Goal: Task Accomplishment & Management: Use online tool/utility

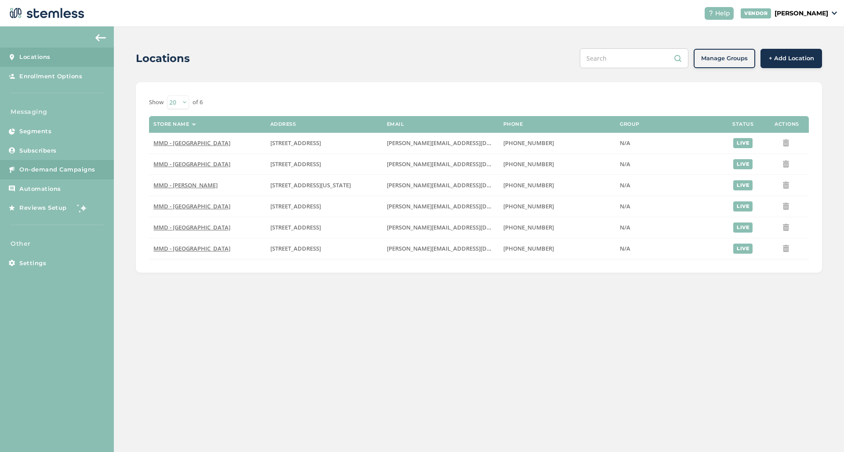
click at [58, 172] on span "On-demand Campaigns" at bounding box center [57, 169] width 76 height 9
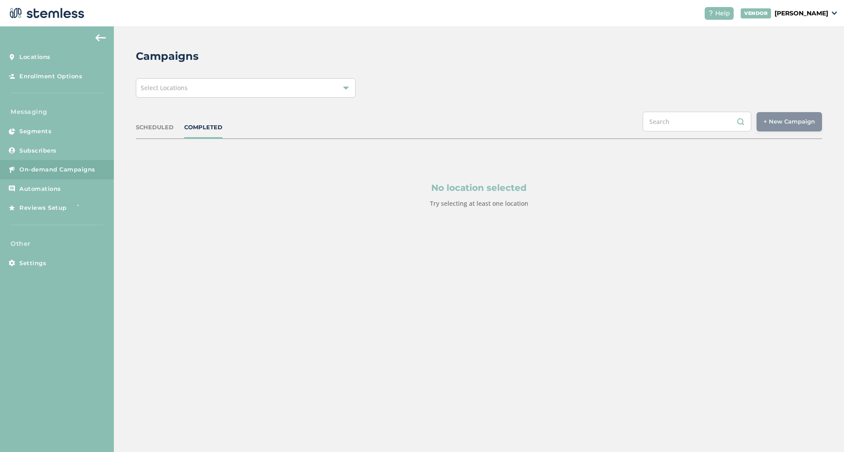
click at [250, 88] on div "Select Locations" at bounding box center [246, 87] width 220 height 19
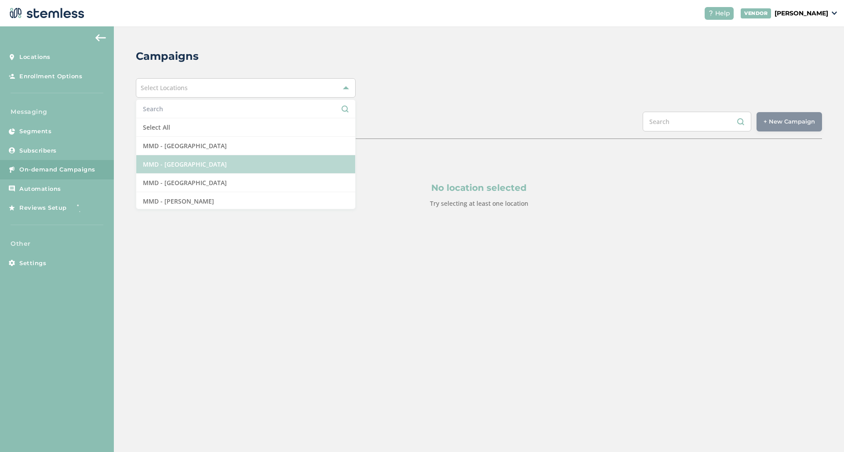
click at [225, 160] on li "MMD - [GEOGRAPHIC_DATA]" at bounding box center [245, 164] width 219 height 18
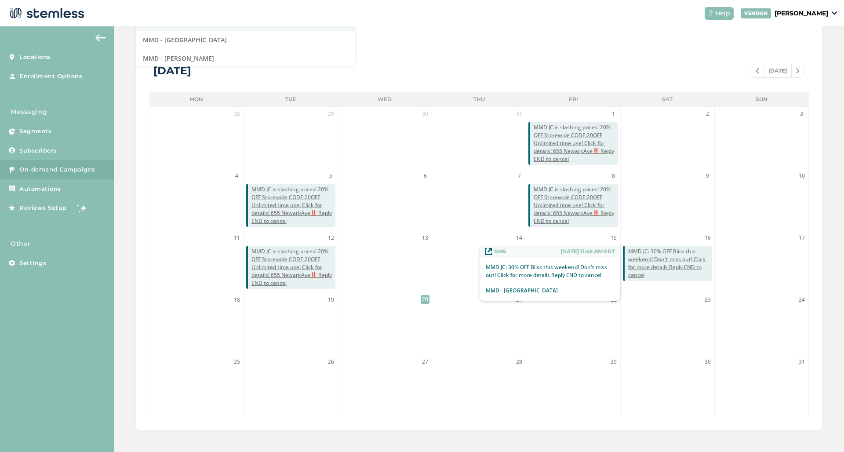
click at [676, 259] on span "MMD JC: 30% OFF Bliss this weekend! Don't miss out! Click for more details Repl…" at bounding box center [670, 263] width 84 height 32
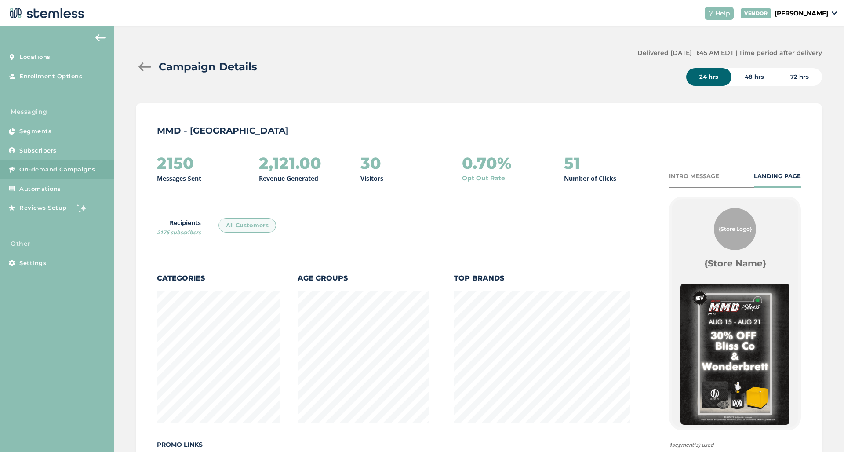
scroll to position [462, 685]
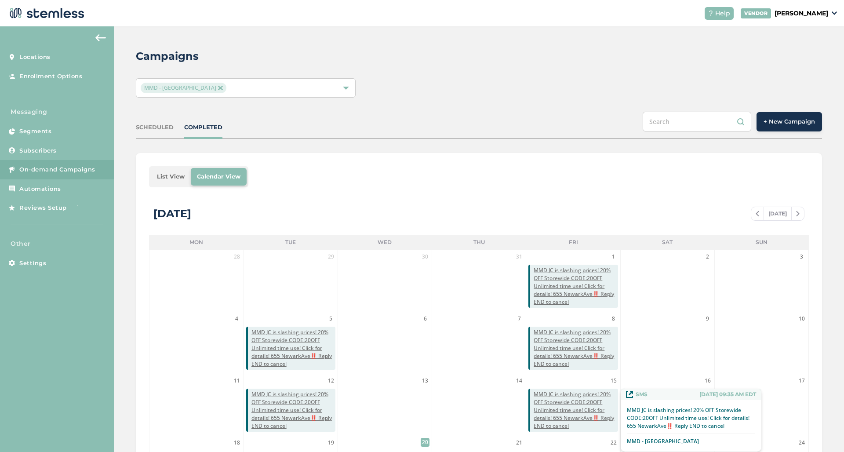
click at [570, 399] on span "MMD JC is slashing prices! 20% OFF Storewide CODE:20OFF Unlimited time use! Cli…" at bounding box center [575, 410] width 84 height 40
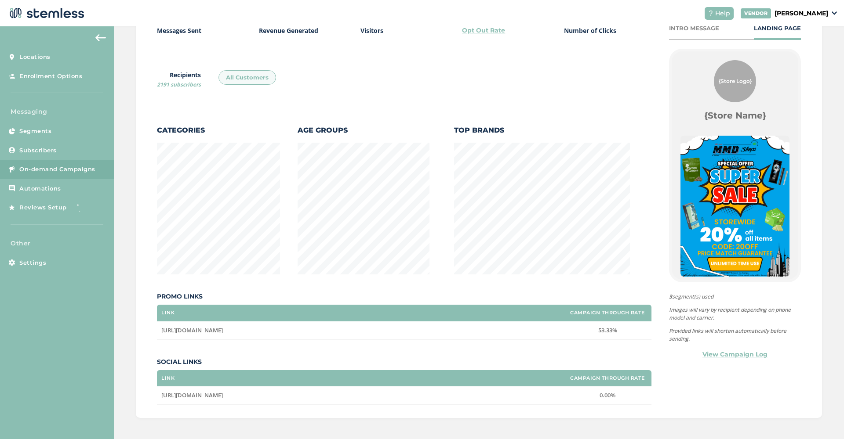
scroll to position [147, 0]
click at [42, 168] on span "On-demand Campaigns" at bounding box center [57, 169] width 76 height 9
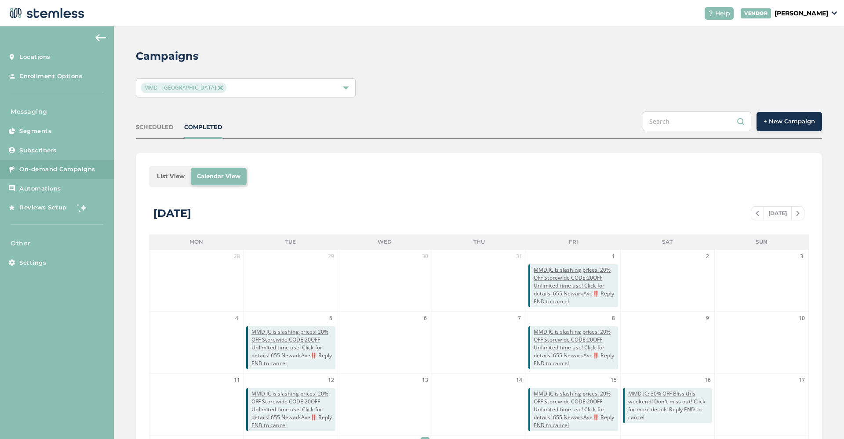
click at [775, 116] on button "+ New Campaign" at bounding box center [788, 121] width 65 height 19
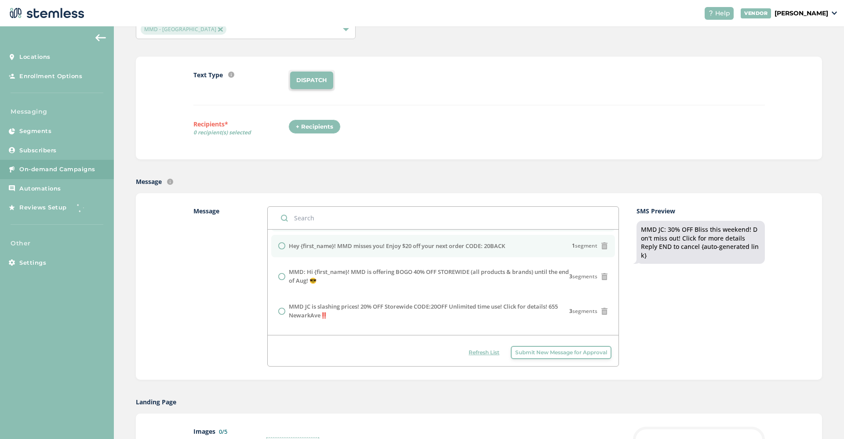
scroll to position [27, 0]
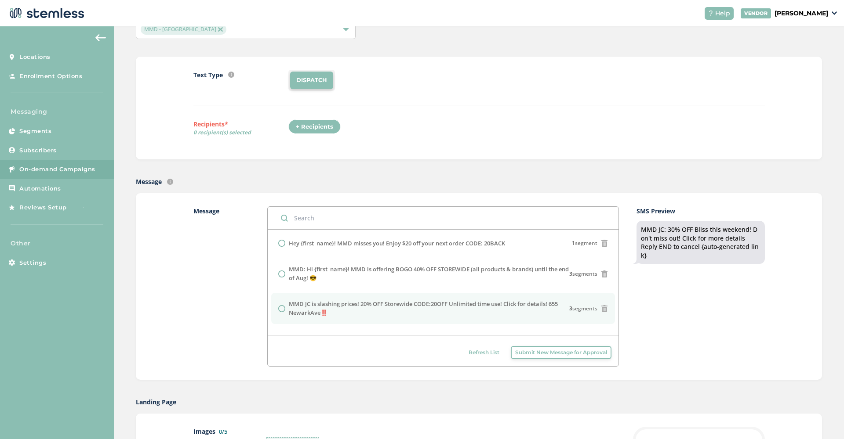
click at [350, 312] on label "MMD JC is slashing prices! 20% OFF Storewide CODE:20OFF Unlimited time use! Cli…" at bounding box center [429, 308] width 280 height 17
radio input "false"
radio input "true"
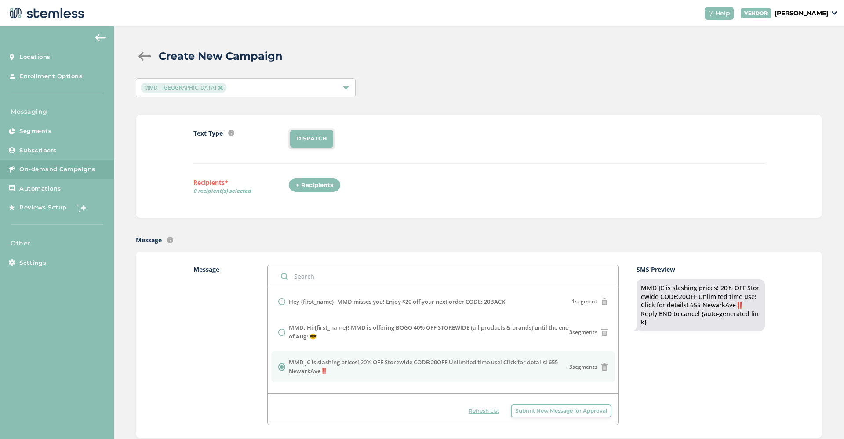
scroll to position [0, 0]
click at [300, 182] on div "+ Recipients" at bounding box center [314, 185] width 52 height 15
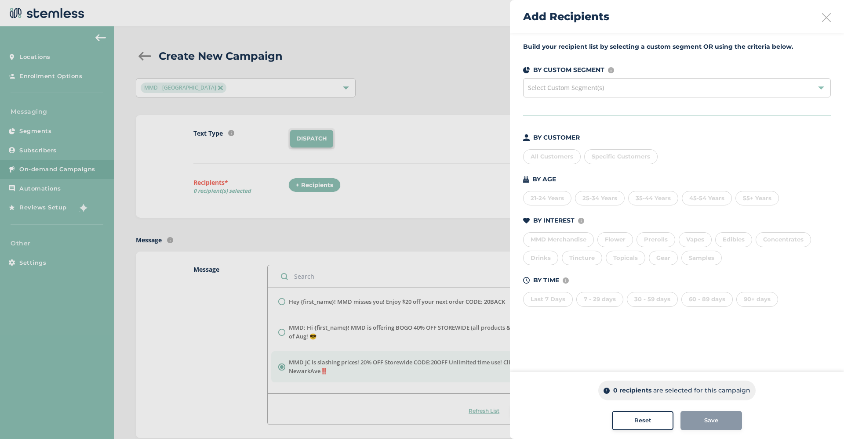
click at [547, 159] on div "All Customers" at bounding box center [552, 156] width 58 height 15
click at [717, 424] on span "Save" at bounding box center [711, 420] width 14 height 9
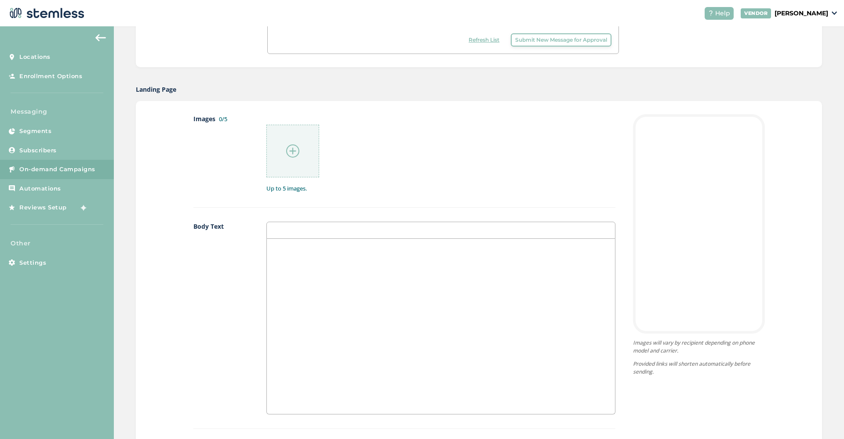
scroll to position [372, 0]
click at [293, 150] on img at bounding box center [292, 150] width 13 height 13
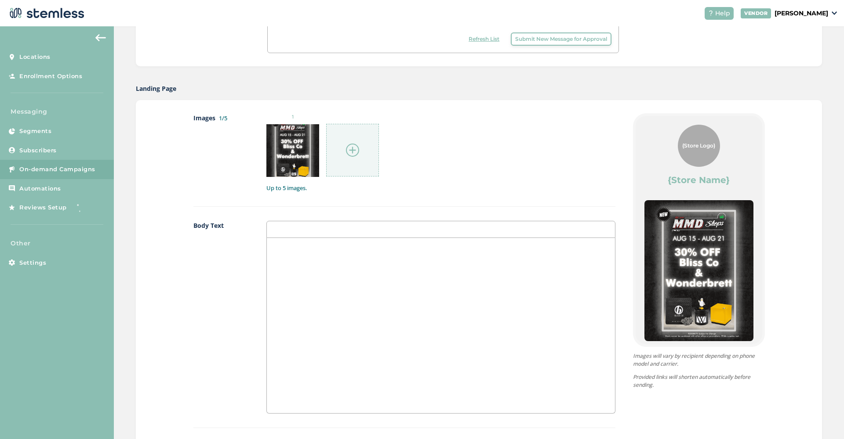
click at [347, 151] on img at bounding box center [352, 150] width 13 height 13
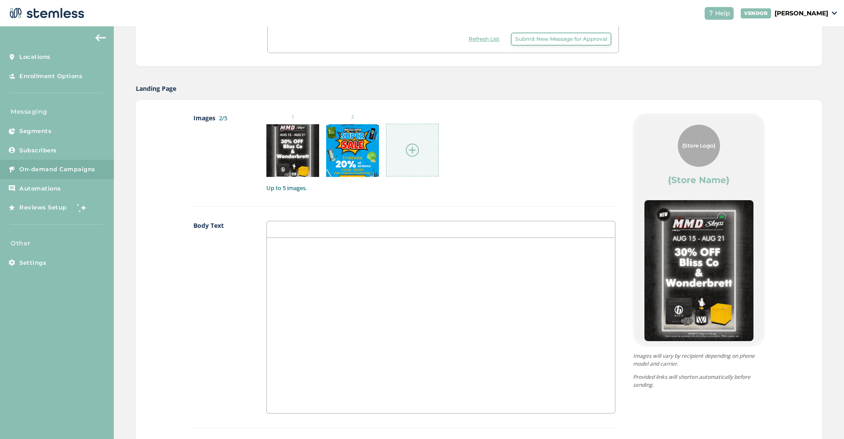
click at [411, 148] on img at bounding box center [412, 150] width 13 height 13
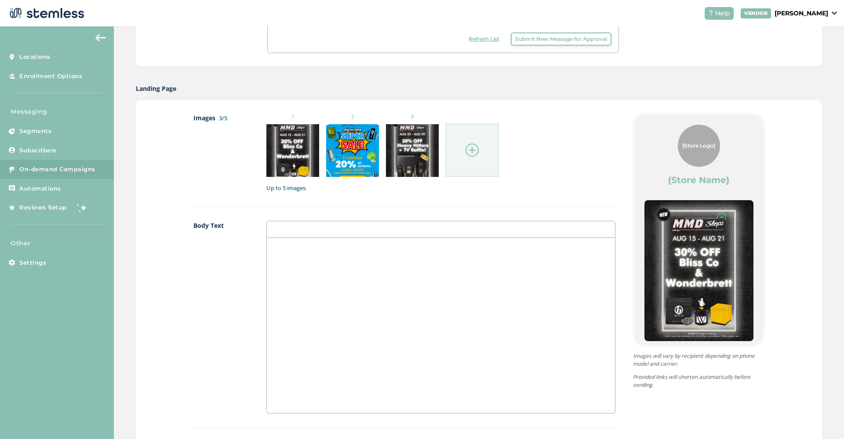
click at [474, 149] on img at bounding box center [471, 150] width 13 height 13
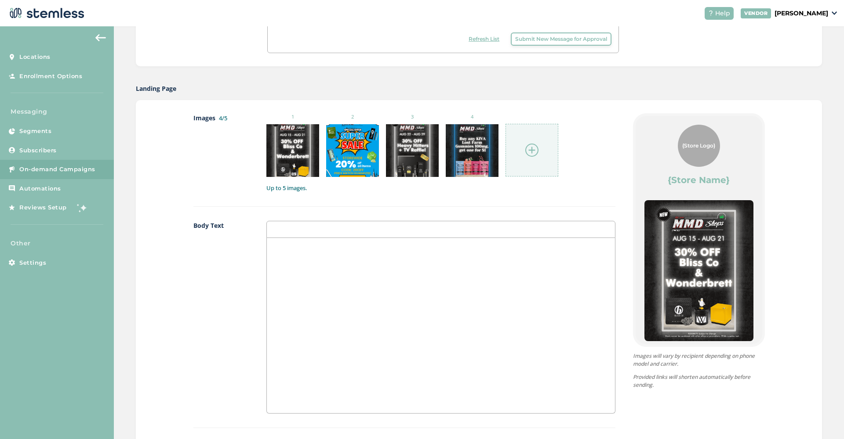
click at [531, 148] on img at bounding box center [531, 150] width 13 height 13
click at [322, 288] on div at bounding box center [441, 325] width 348 height 175
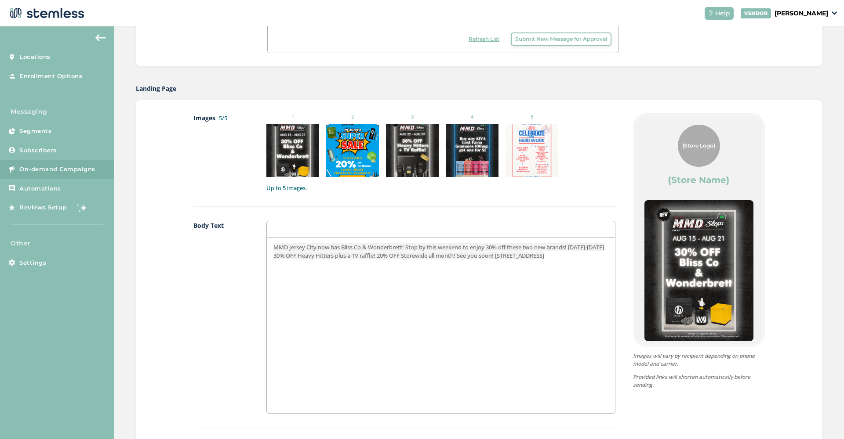
scroll to position [0, 0]
click at [477, 248] on span "MMD Jersey City now has Bliss Co & Wonderbrett! Stop by this weekend to enjoy 3…" at bounding box center [439, 251] width 332 height 16
click at [508, 247] on span "MMD Jersey City now has Bliss Co & Wonderbrett! Enjoy 30% off these two new bra…" at bounding box center [437, 251] width 329 height 16
click at [505, 247] on span "MMD Jersey City now has Bliss Co & Wonderbrett! Enjoy 30% off these two new bra…" at bounding box center [437, 251] width 329 height 16
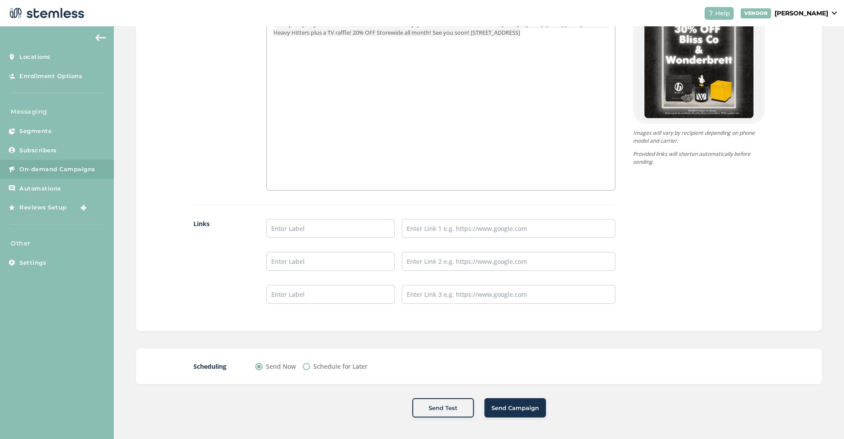
scroll to position [595, 0]
click at [438, 223] on input "text" at bounding box center [509, 229] width 214 height 19
paste input "[URL][DOMAIN_NAME]"
type input "[URL][DOMAIN_NAME]"
click at [327, 235] on input "text" at bounding box center [330, 229] width 128 height 19
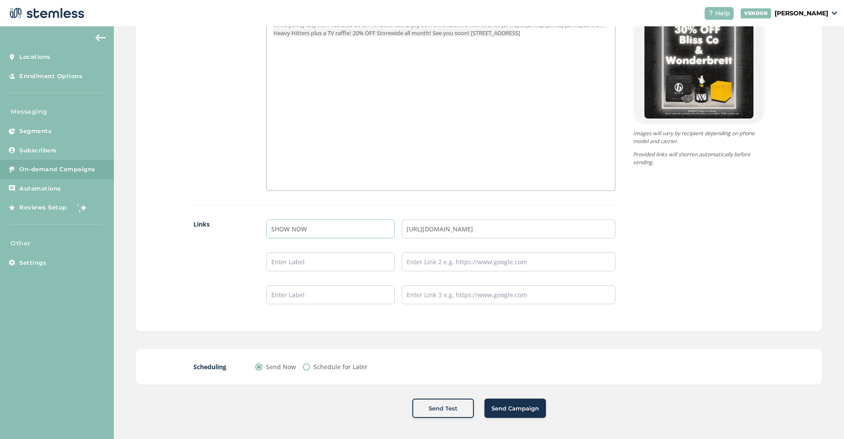
type input "SHOW NOW"
click at [525, 408] on span "Send Campaign" at bounding box center [514, 409] width 47 height 9
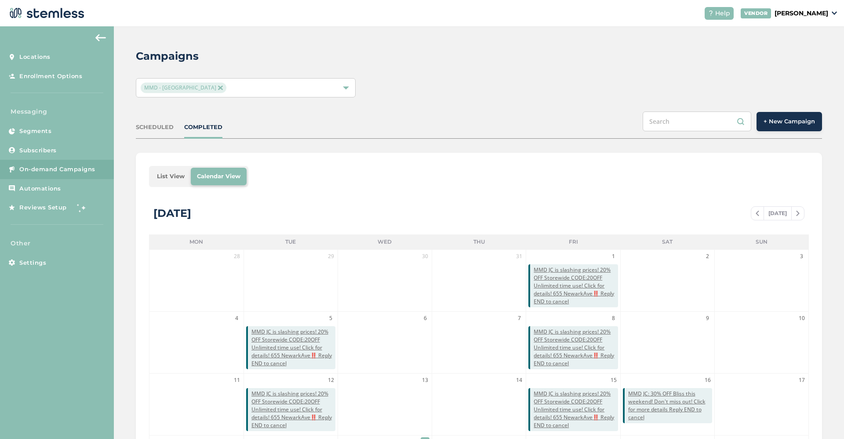
click at [218, 90] on img at bounding box center [220, 88] width 4 height 4
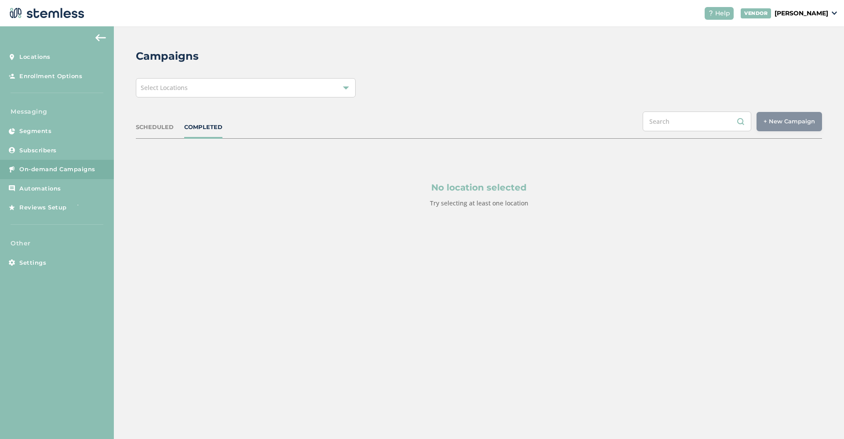
click at [345, 91] on div at bounding box center [346, 88] width 6 height 6
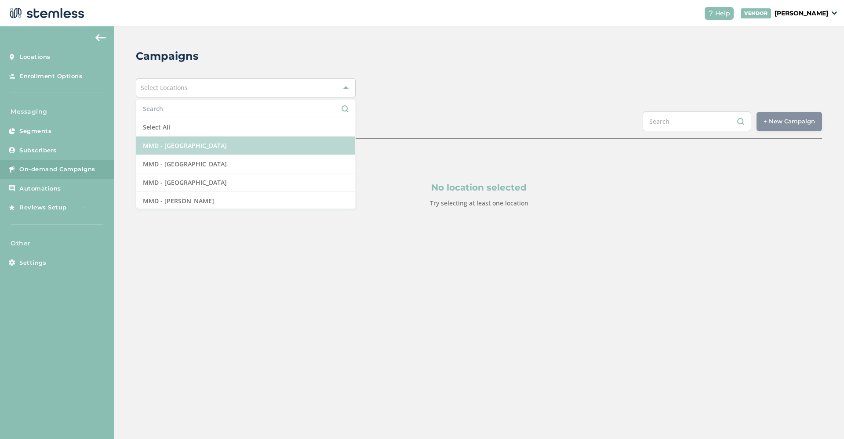
click at [268, 148] on li "MMD - [GEOGRAPHIC_DATA]" at bounding box center [245, 146] width 219 height 18
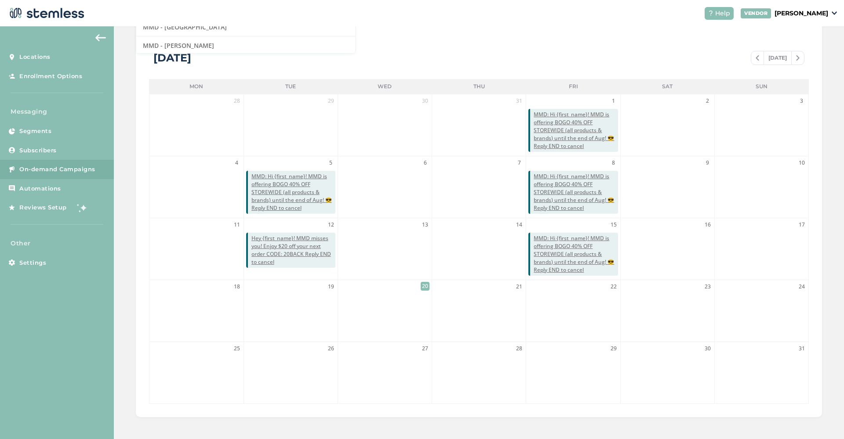
scroll to position [155, 0]
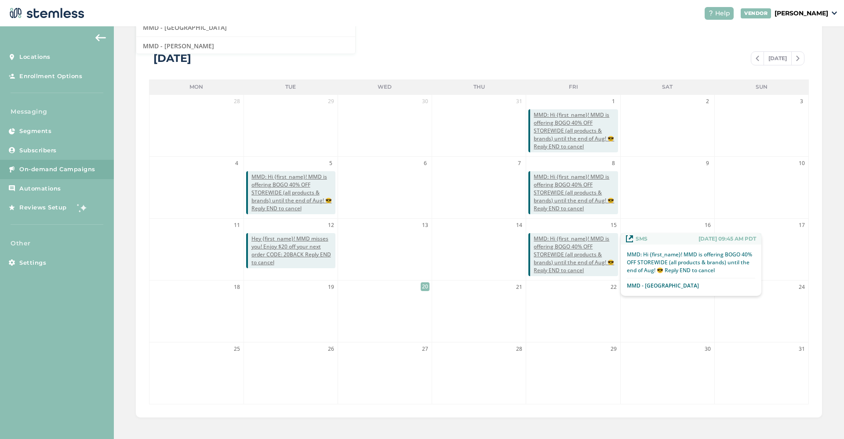
click at [566, 263] on span "MMD: Hi {first_name}! MMD is offering BOGO 40% OFF STOREWIDE (all products & br…" at bounding box center [575, 255] width 84 height 40
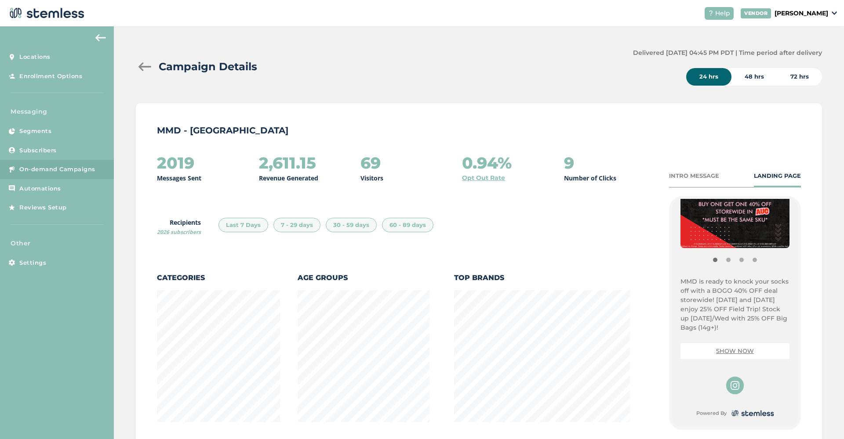
scroll to position [176, 0]
click at [689, 187] on div "INTRO MESSAGE LANDING PAGE {Store Logo} {Store Name} MMD is ready to knock your…" at bounding box center [735, 340] width 132 height 336
click at [767, 181] on div "INTRO MESSAGE LANDING PAGE" at bounding box center [735, 180] width 132 height 16
click at [732, 245] on img at bounding box center [734, 177] width 109 height 141
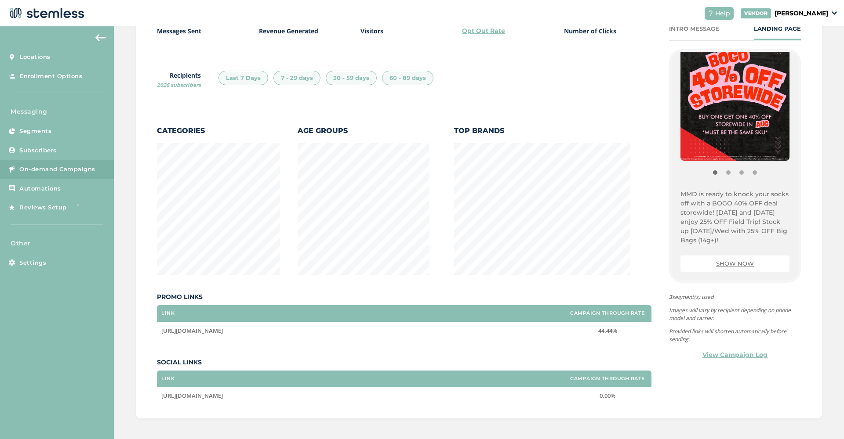
click at [725, 160] on img at bounding box center [734, 90] width 109 height 141
click at [727, 171] on button "Item 1" at bounding box center [727, 172] width 13 height 13
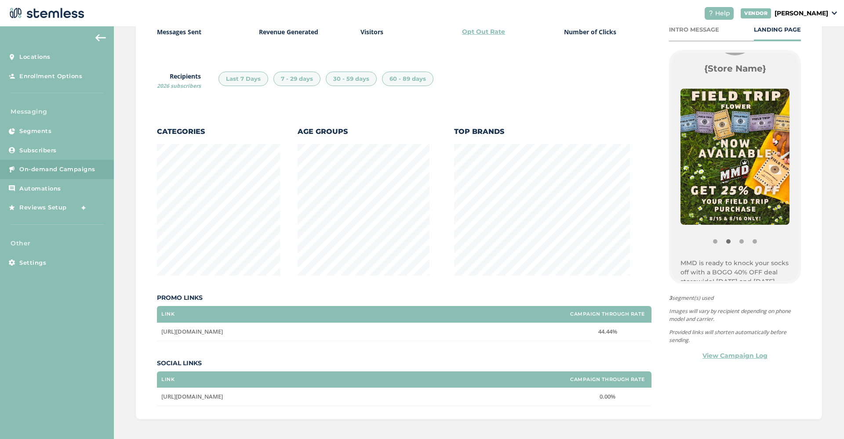
click at [740, 241] on button "Item 2" at bounding box center [741, 241] width 13 height 13
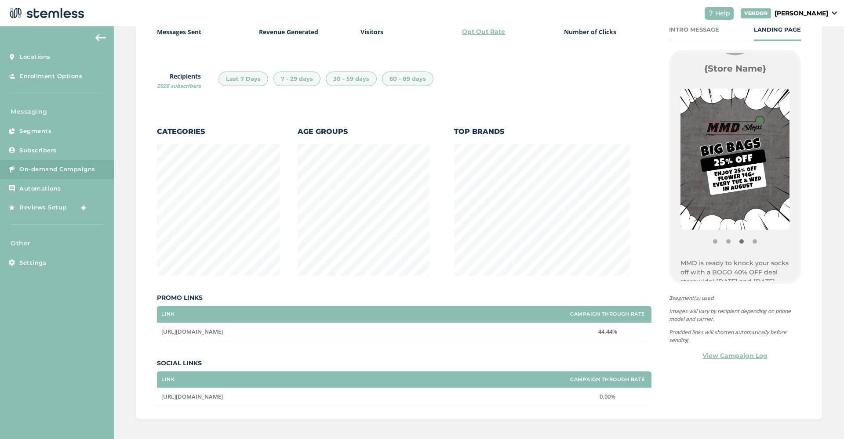
click at [753, 242] on button "Item 3" at bounding box center [754, 241] width 13 height 13
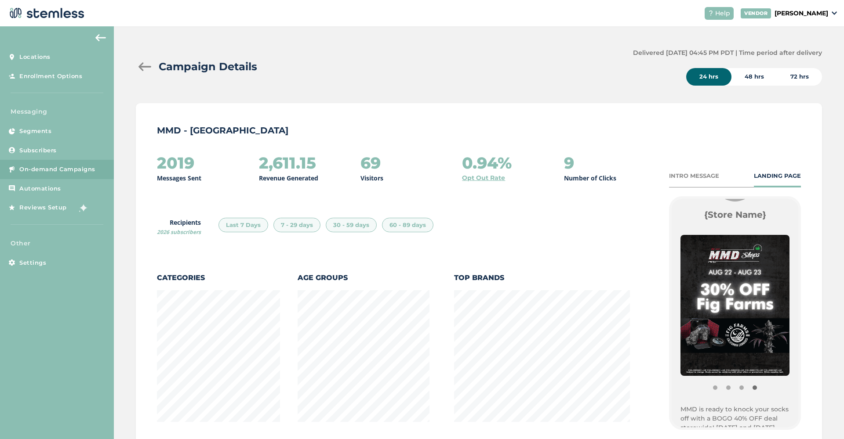
click at [56, 168] on span "On-demand Campaigns" at bounding box center [57, 169] width 76 height 9
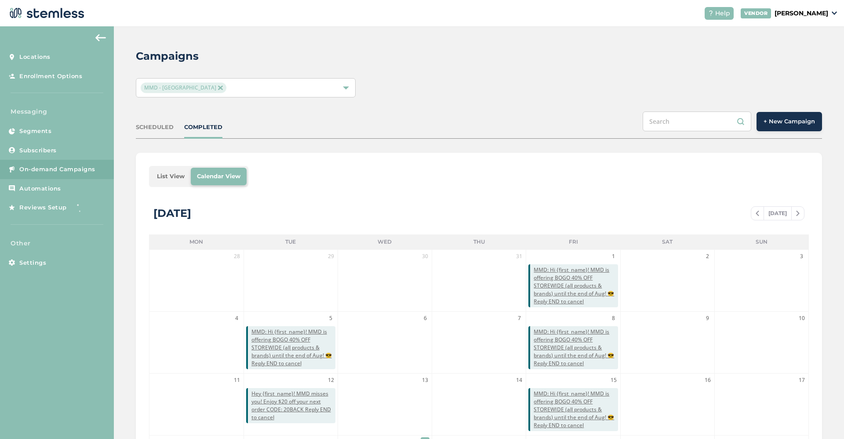
click at [348, 89] on div at bounding box center [346, 88] width 6 height 6
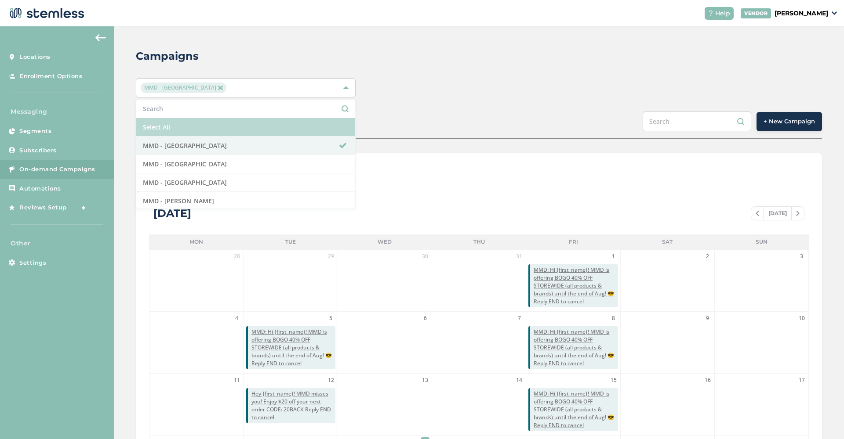
click at [208, 128] on li "Select All" at bounding box center [245, 127] width 219 height 18
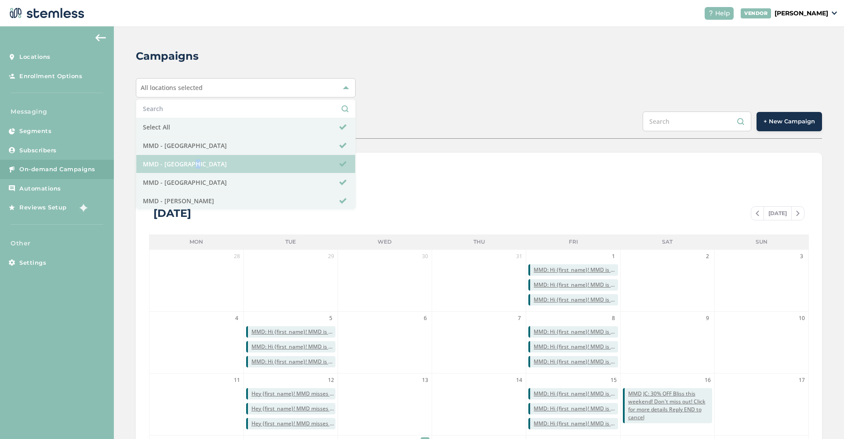
click at [186, 163] on li "MMD - [GEOGRAPHIC_DATA]" at bounding box center [245, 164] width 219 height 18
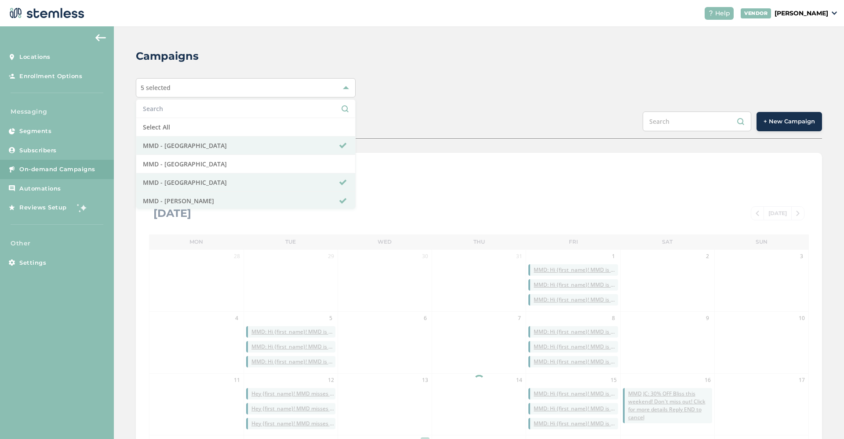
click at [467, 119] on div "SCHEDULED COMPLETED + New Campaign" at bounding box center [479, 125] width 686 height 27
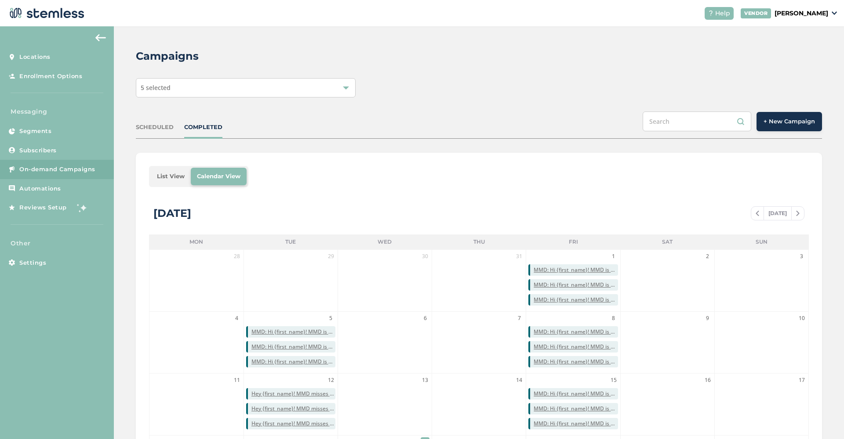
click at [794, 122] on span "+ New Campaign" at bounding box center [788, 121] width 51 height 9
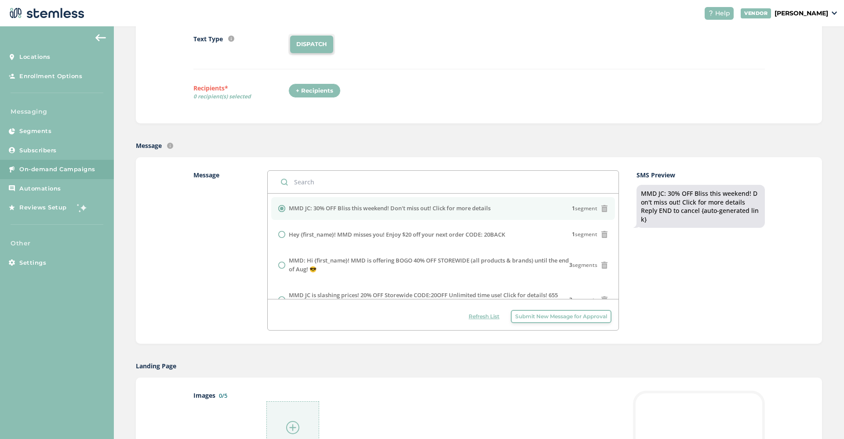
scroll to position [95, 0]
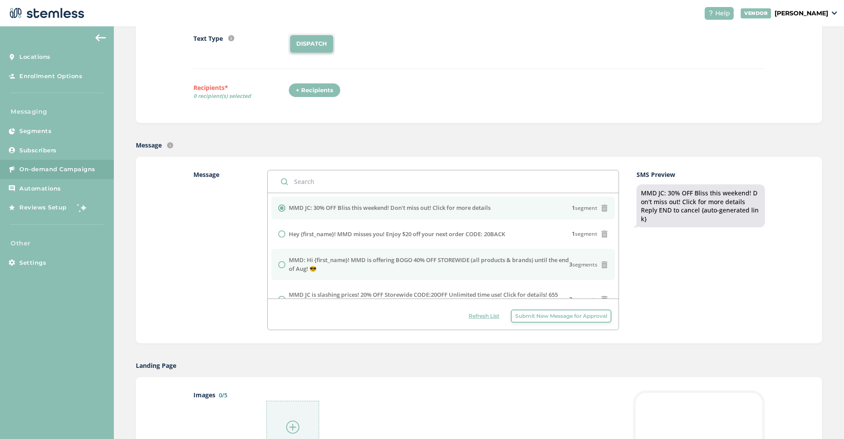
click at [467, 268] on label "MMD: Hi {first_name}! MMD is offering BOGO 40% OFF STOREWIDE (all products & br…" at bounding box center [429, 264] width 280 height 17
radio input "false"
radio input "true"
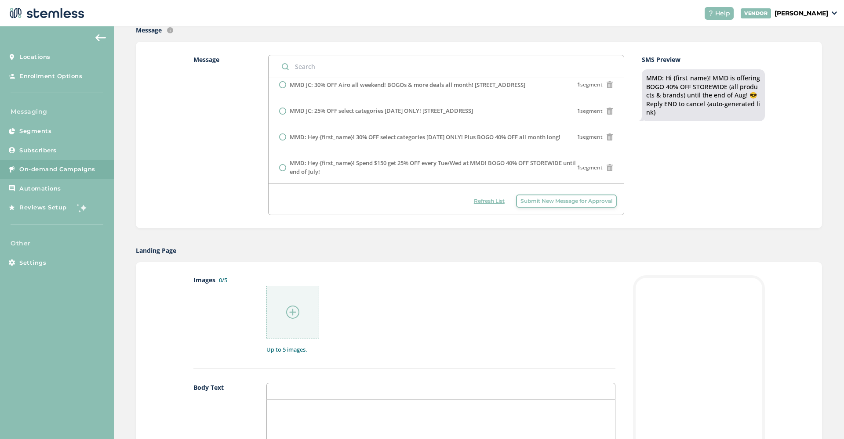
scroll to position [338, 0]
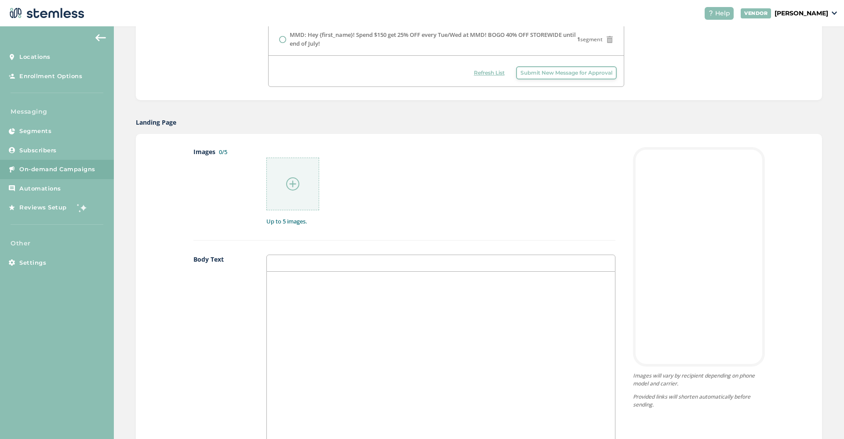
click at [290, 183] on img at bounding box center [292, 183] width 13 height 13
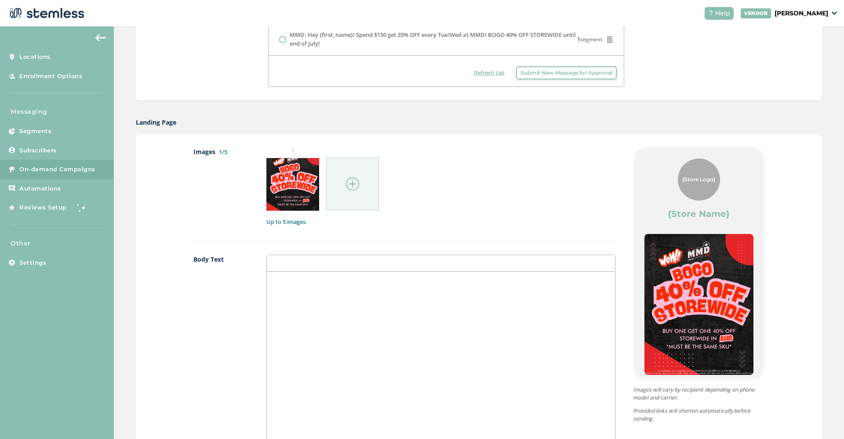
click at [351, 183] on img at bounding box center [352, 183] width 13 height 13
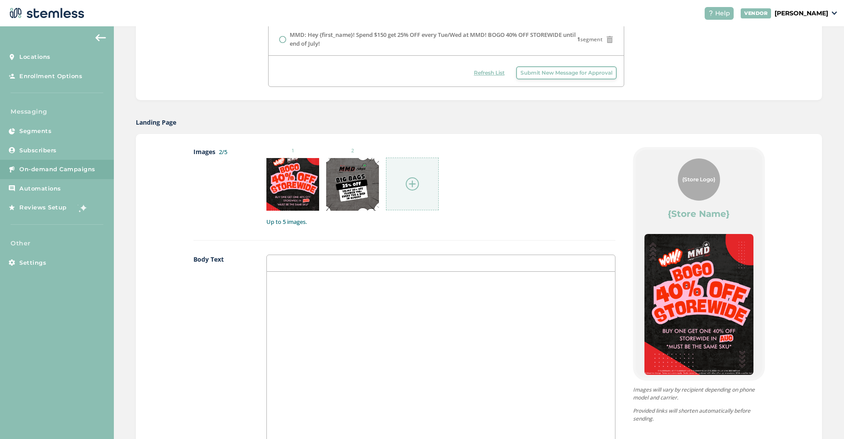
click at [410, 180] on img at bounding box center [412, 183] width 13 height 13
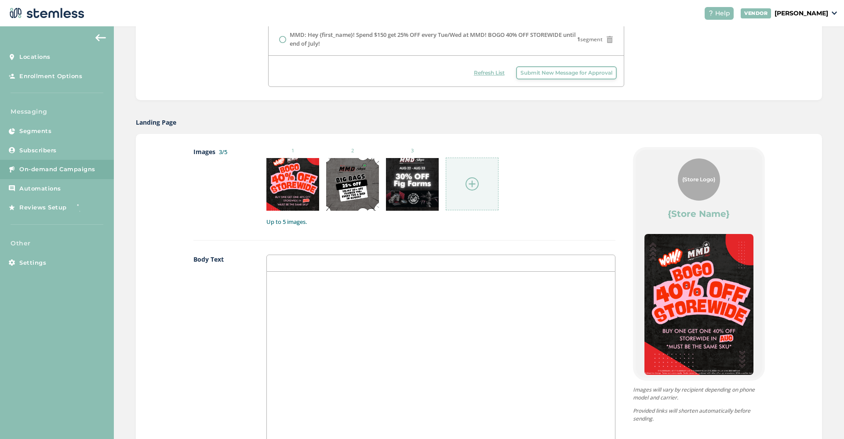
click at [465, 184] on div at bounding box center [471, 184] width 53 height 53
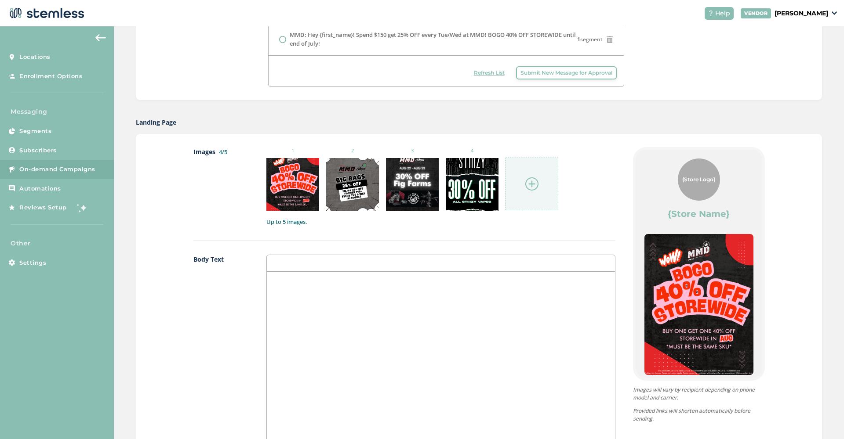
click at [532, 183] on img at bounding box center [531, 183] width 13 height 13
click at [301, 307] on div at bounding box center [441, 359] width 348 height 175
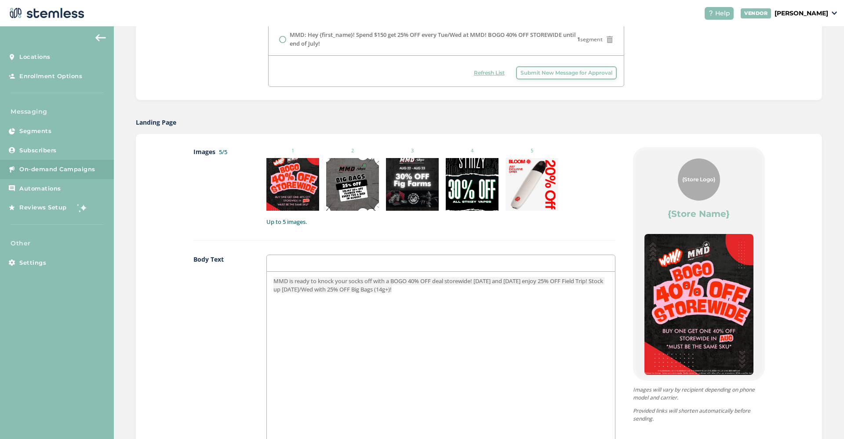
scroll to position [0, 0]
click at [603, 283] on span "MMD is ready to knock your socks off with a BOGO 40% OFF deal storewide! Today …" at bounding box center [438, 285] width 331 height 16
click at [604, 282] on span "MMD is ready to knock your socks off with a BOGO 40% OFF deal storewide! Today …" at bounding box center [438, 285] width 331 height 16
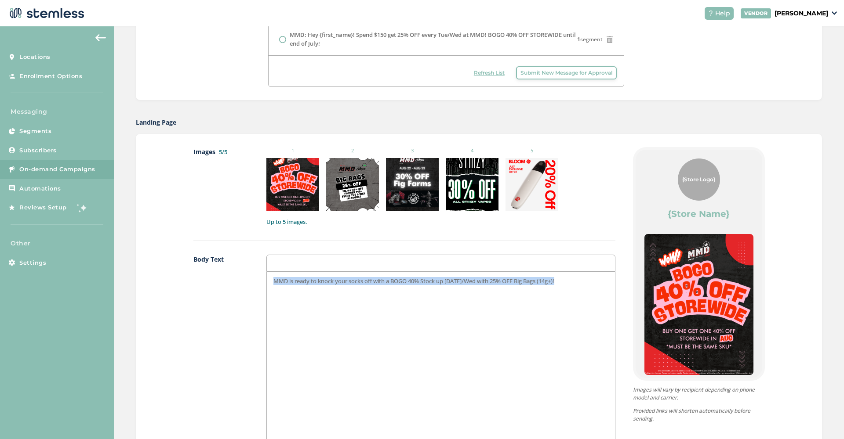
drag, startPoint x: 572, startPoint y: 282, endPoint x: 220, endPoint y: 279, distance: 352.8
click at [220, 279] on div "Body Text MMD is ready to knock your socks off with a BOGO 40% Stock up on Tue/…" at bounding box center [404, 358] width 422 height 207
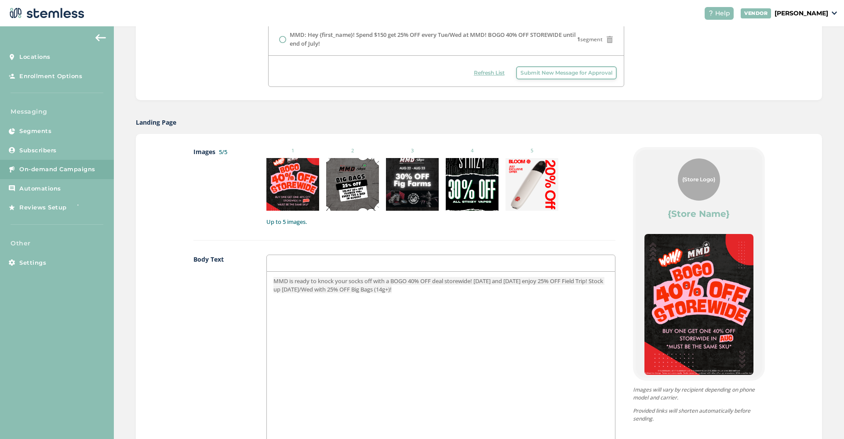
scroll to position [1, 0]
click at [485, 278] on span "MMD is ready to knock your socks off with a BOGO 40% OFF deal storewide! Today …" at bounding box center [438, 285] width 331 height 16
drag, startPoint x: 480, startPoint y: 279, endPoint x: 605, endPoint y: 282, distance: 124.8
click at [604, 282] on span "MMD is ready to knock your socks off with a BOGO 40% OFF deal storewide! Today …" at bounding box center [438, 285] width 331 height 16
click at [338, 285] on p "MMD is ready to knock your socks off with a BOGO 40% OFF deal storewide! Stock …" at bounding box center [440, 281] width 334 height 8
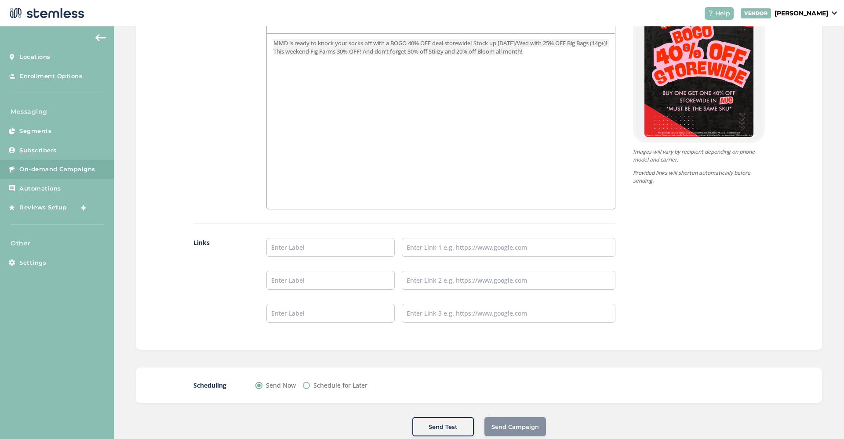
scroll to position [578, 0]
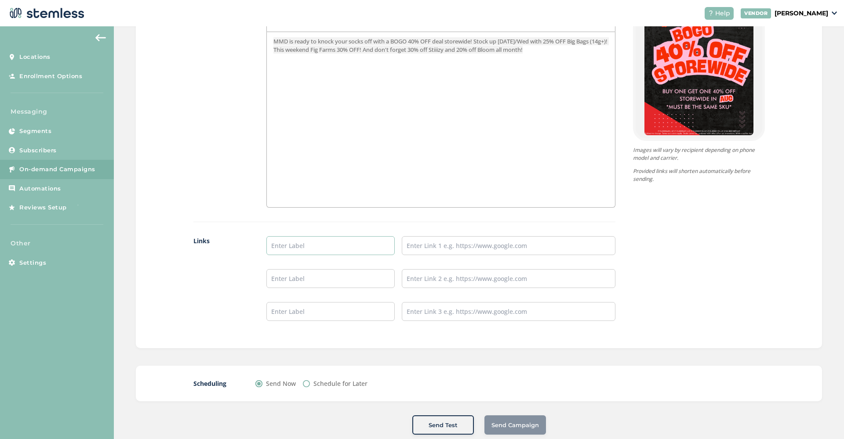
click at [307, 250] on input "text" at bounding box center [330, 245] width 128 height 19
type input "SHOP NOW"
click at [424, 251] on input "text" at bounding box center [509, 245] width 214 height 19
paste input "https://mmdshops.com"
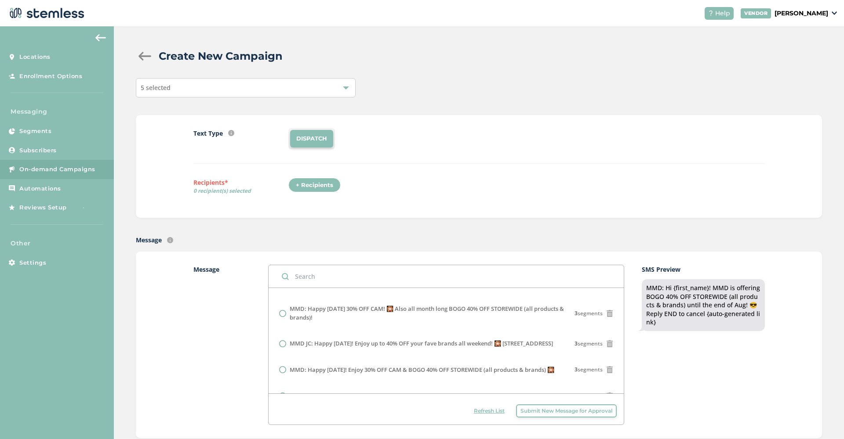
scroll to position [0, 0]
type input "https://mmdshops.com"
click at [319, 183] on div "+ Recipients" at bounding box center [314, 185] width 52 height 15
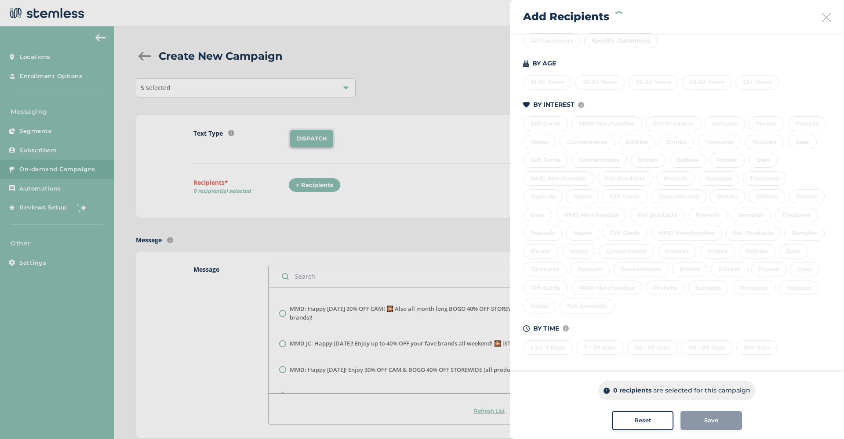
scroll to position [115, 0]
click at [544, 345] on div "Last 7 Days 7 - 29 days 30 - 59 days 60 - 89 days 90+ days" at bounding box center [677, 347] width 308 height 18
click at [557, 344] on div "Last 7 Days" at bounding box center [548, 348] width 50 height 15
click at [554, 348] on div "Last 7 Days" at bounding box center [548, 348] width 50 height 15
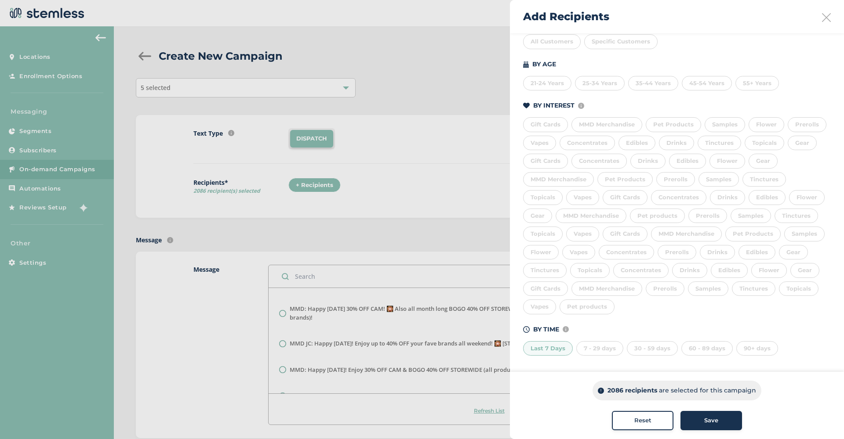
click at [602, 346] on div "7 - 29 days" at bounding box center [599, 348] width 47 height 15
click at [655, 343] on div "30 - 59 days" at bounding box center [652, 348] width 51 height 15
click at [690, 346] on div "60 - 89 days" at bounding box center [706, 348] width 51 height 15
click at [729, 425] on button "Save" at bounding box center [711, 420] width 62 height 19
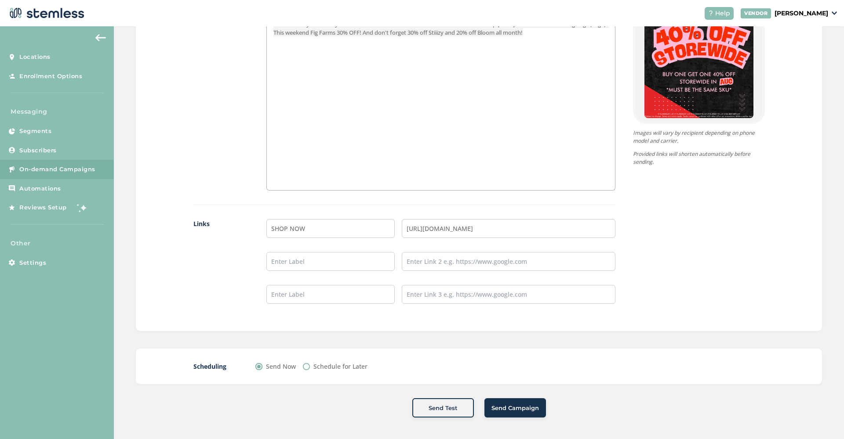
scroll to position [595, 0]
click at [529, 408] on span "Send Campaign" at bounding box center [514, 409] width 47 height 9
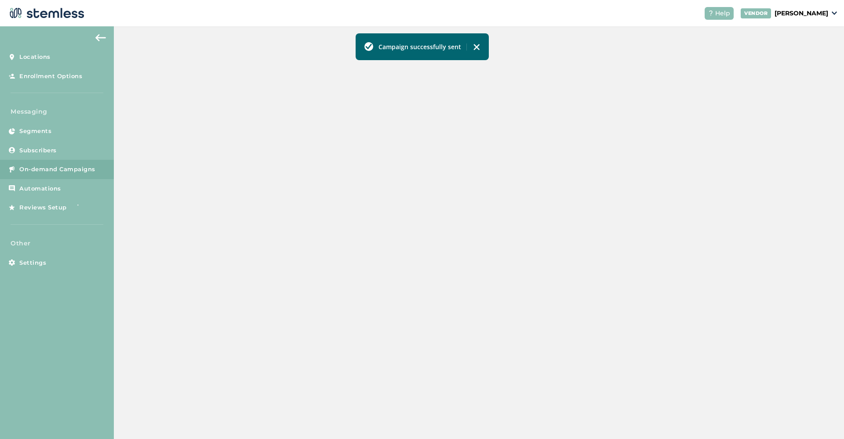
scroll to position [155, 0]
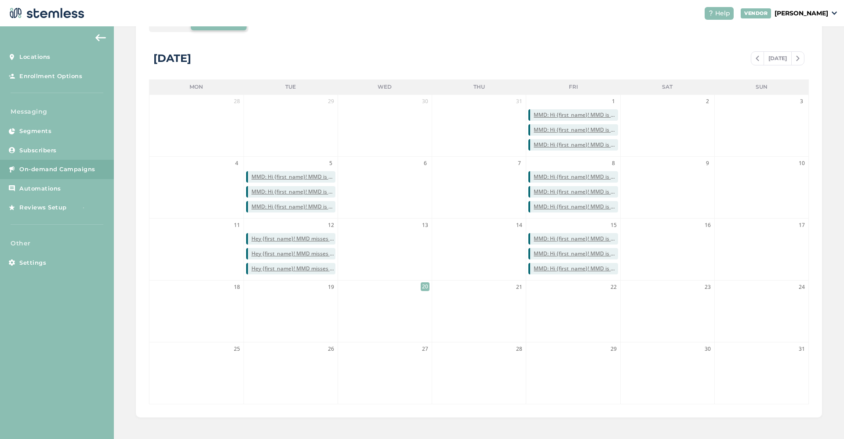
click at [333, 36] on div "List View Calendar View August 2025 TODAY Mon Tue Wed Thu Fri Sat Sun 28 29 30 …" at bounding box center [479, 208] width 686 height 420
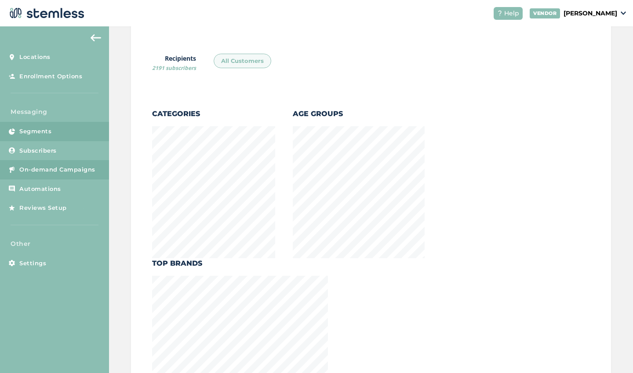
scroll to position [140, 0]
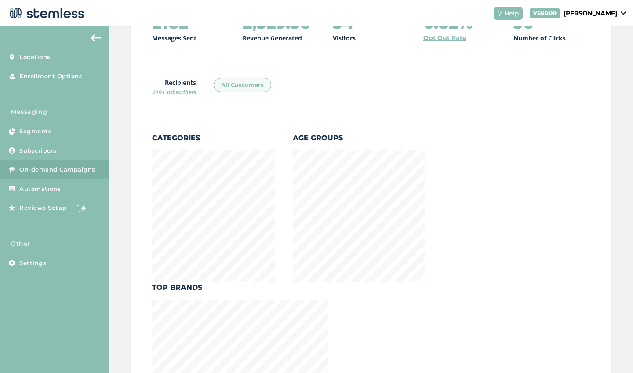
click at [51, 166] on span "On-demand Campaigns" at bounding box center [57, 169] width 76 height 9
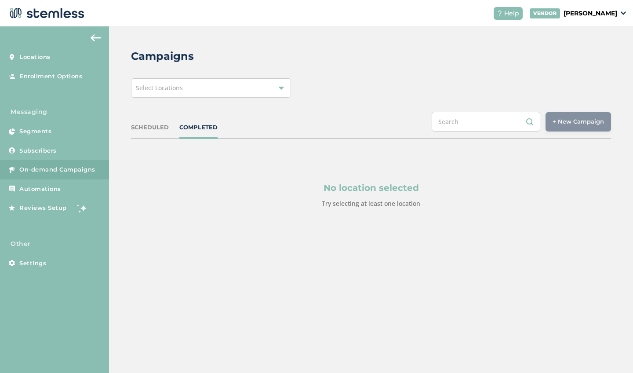
click at [197, 92] on div "Select Locations" at bounding box center [211, 87] width 160 height 19
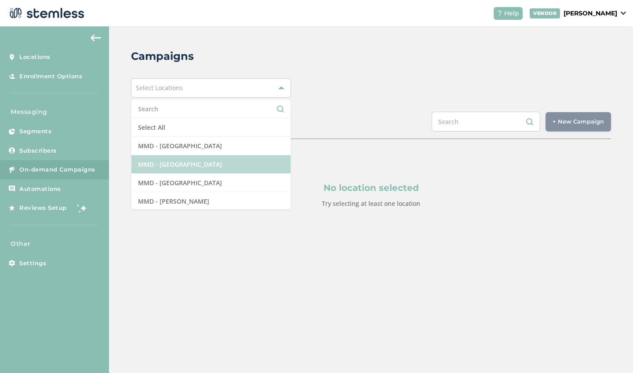
click at [178, 168] on li "MMD - [GEOGRAPHIC_DATA]" at bounding box center [210, 164] width 159 height 18
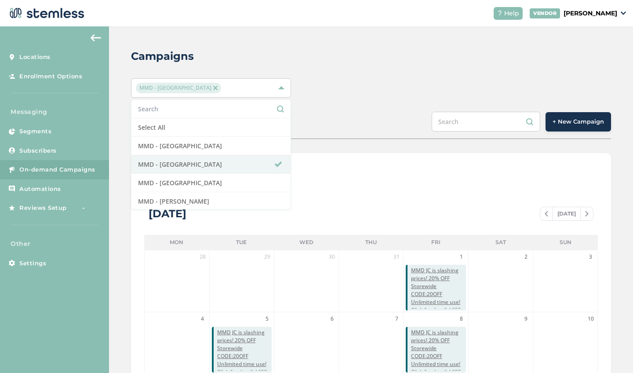
click at [386, 186] on div "List View Calendar View" at bounding box center [370, 176] width 453 height 21
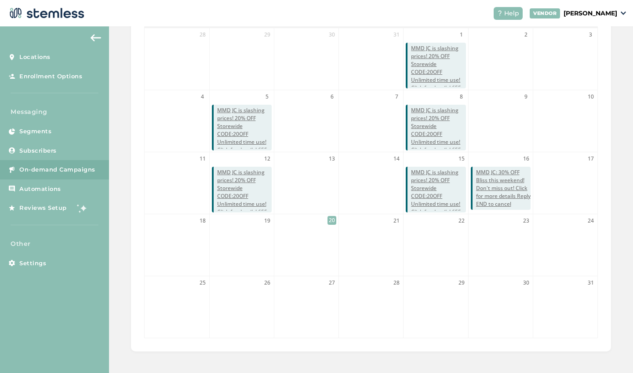
scroll to position [220, 0]
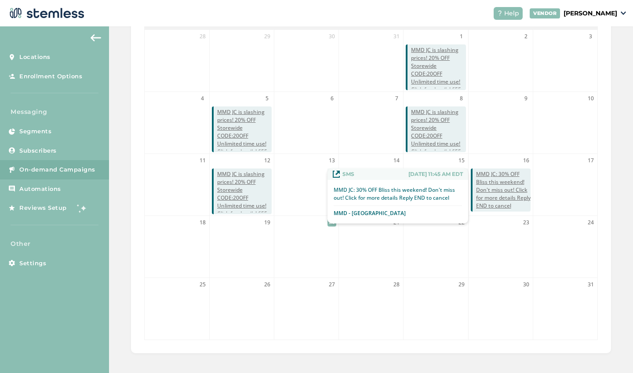
click at [490, 199] on span "MMD JC: 30% OFF Bliss this weekend! Don't miss out! Click for more details Repl…" at bounding box center [503, 190] width 54 height 40
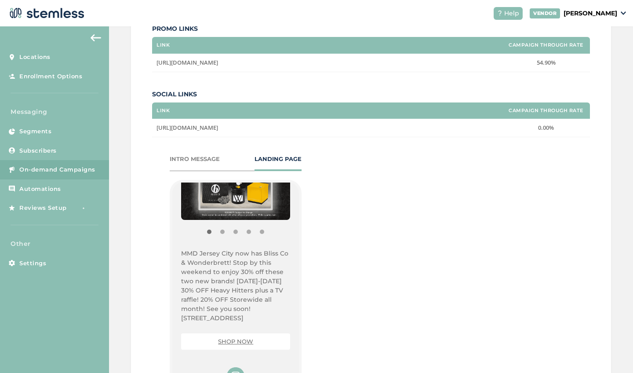
scroll to position [185, 0]
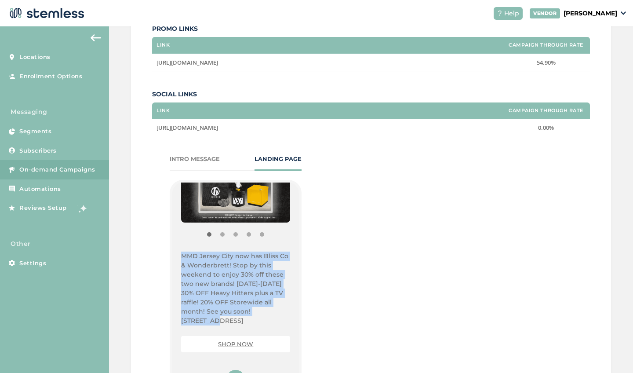
drag, startPoint x: 265, startPoint y: 308, endPoint x: 179, endPoint y: 257, distance: 100.1
click at [179, 257] on div "{Store Logo} {Store Name} MMD [GEOGRAPHIC_DATA] now has Bliss Co & Wonderbrett!…" at bounding box center [235, 296] width 127 height 228
copy p "MMD Jersey City now has Bliss Co & Wonderbrett! Stop by this weekend to enjoy 3…"
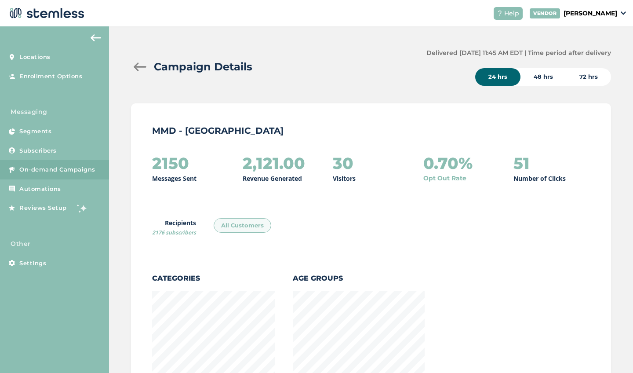
scroll to position [185, 0]
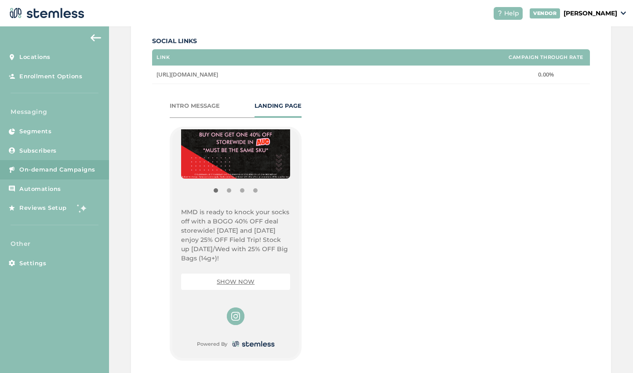
scroll to position [176, 0]
drag, startPoint x: 220, startPoint y: 257, endPoint x: 174, endPoint y: 210, distance: 64.9
click at [174, 210] on div "{Store Logo} {Store Name} MMD is ready to knock your socks off with a BOGO 40% …" at bounding box center [235, 243] width 127 height 228
copy span "MMD is ready to knock your socks off with a BOGO 40% OFF deal storewide! [DATE]…"
click at [220, 251] on p "MMD is ready to knock your socks off with a BOGO 40% OFF deal storewide! [DATE]…" at bounding box center [235, 234] width 109 height 55
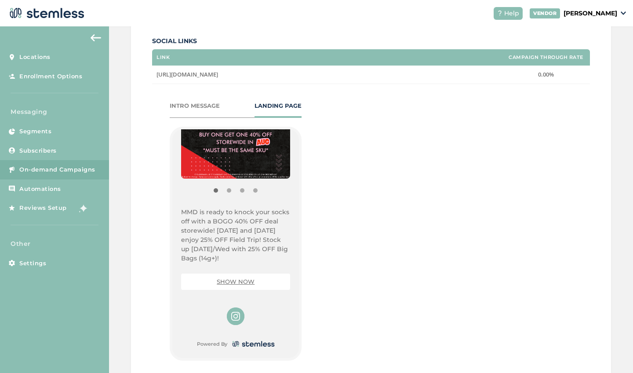
copy span "MMD is ready to knock your socks off with a BOGO 40% OFF deal storewide! [DATE]…"
